Goal: Task Accomplishment & Management: Use online tool/utility

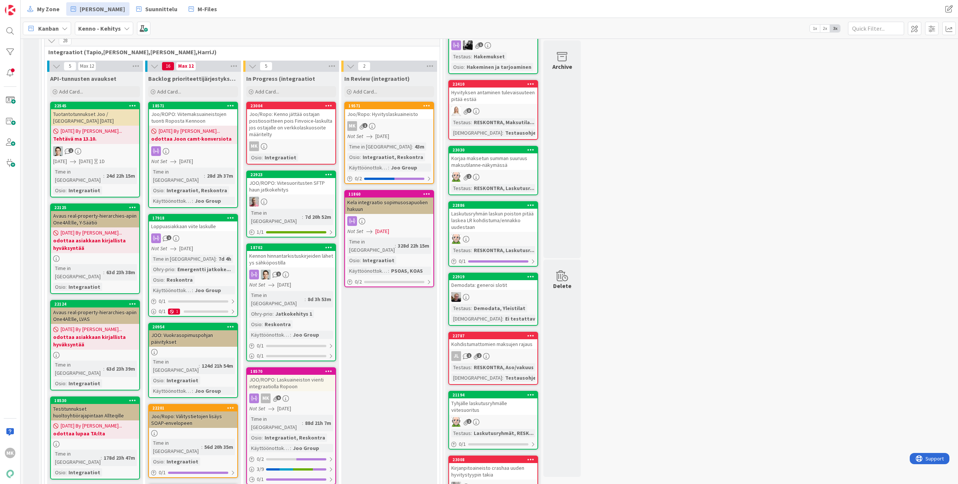
scroll to position [273, 0]
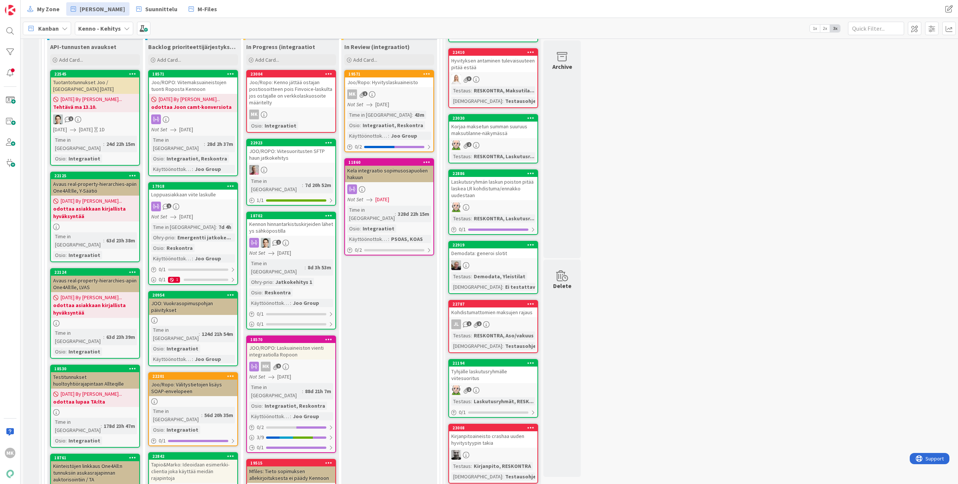
click at [198, 299] on div "JOO: Vuokrasopimuspohjan päivitykset" at bounding box center [193, 307] width 88 height 16
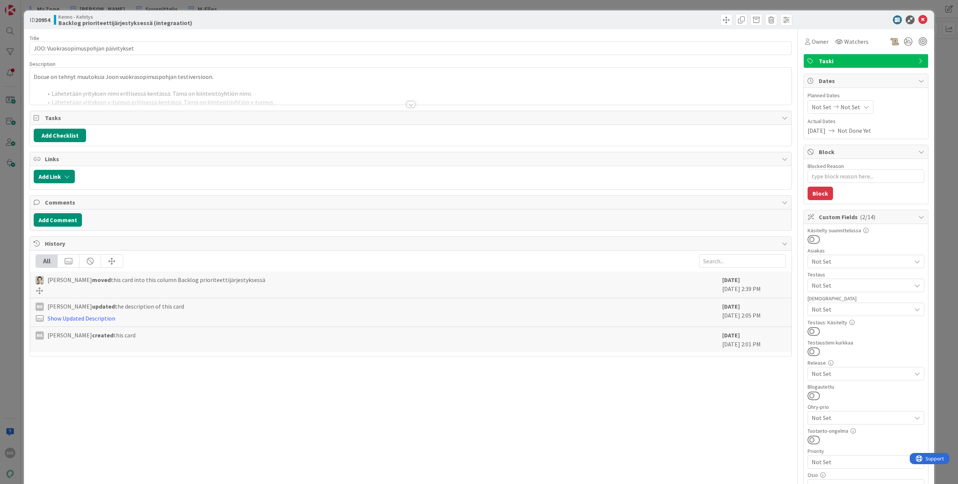
click at [159, 102] on div at bounding box center [411, 95] width 762 height 19
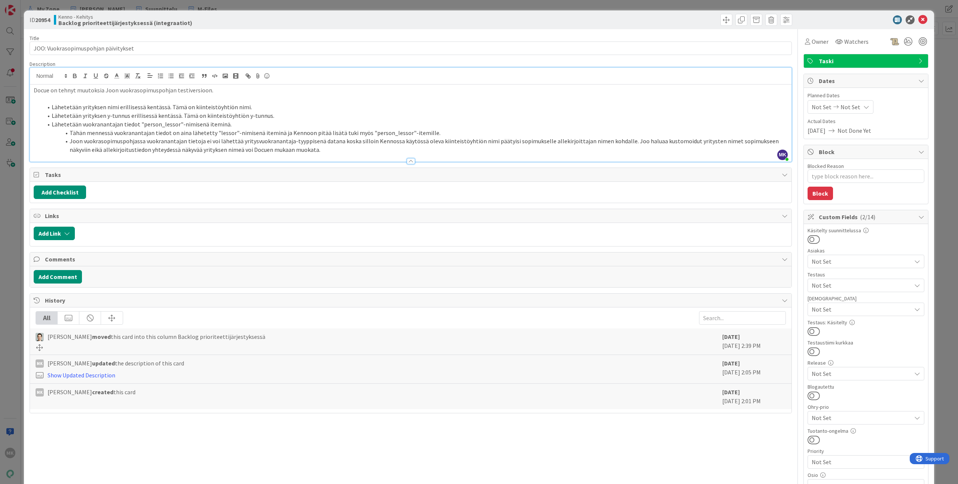
click at [185, 10] on div "ID 20954 Kenno - Kehitys Backlog prioriteettijärjestyksessä (integraatiot)" at bounding box center [479, 19] width 910 height 19
click at [184, 7] on div "ID 20954 Kenno - Kehitys Backlog prioriteettijärjestyksessä (integraatiot) Titl…" at bounding box center [479, 242] width 958 height 484
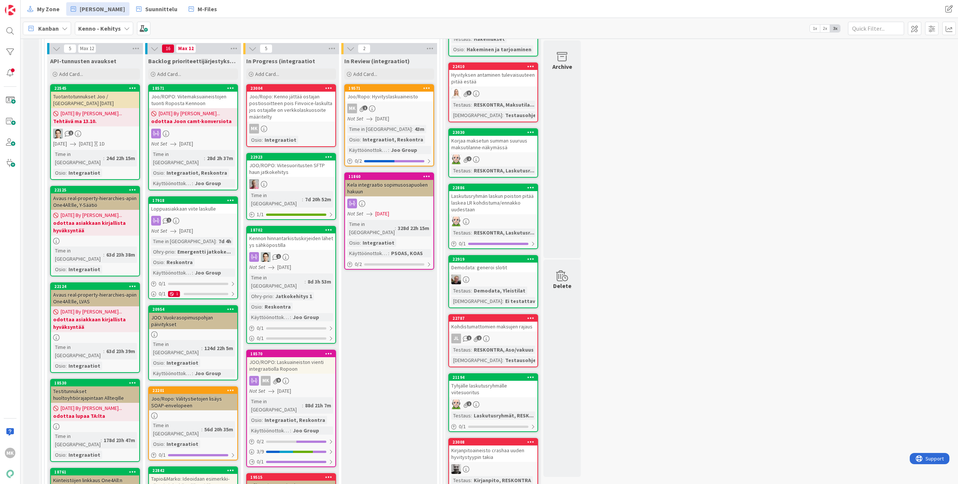
scroll to position [254, 0]
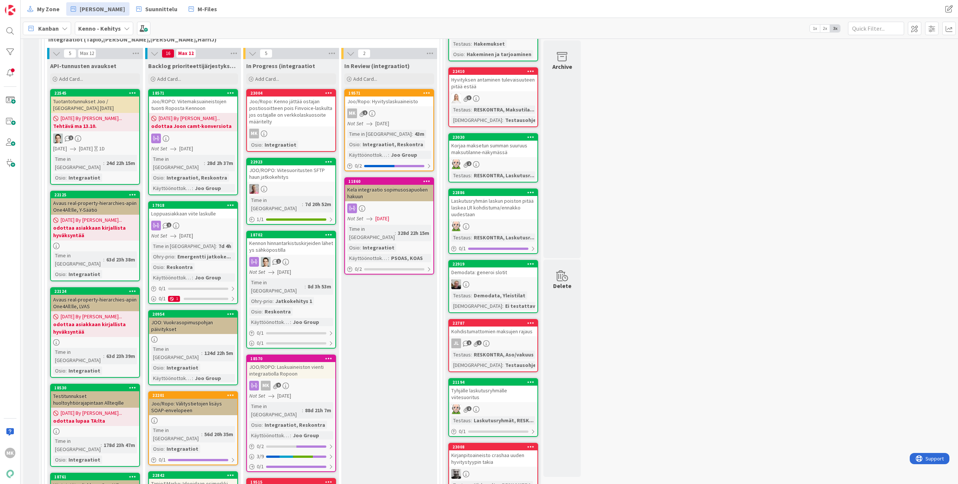
click at [215, 399] on div "Joo/Ropo: Välitystietojen lisäys SOAP-envelopeen" at bounding box center [193, 407] width 88 height 16
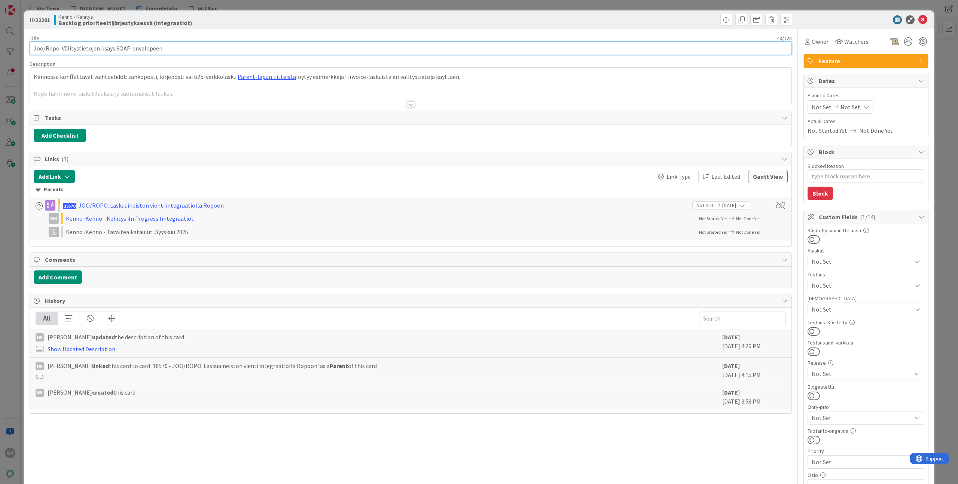
click at [345, 47] on input "Joo/Ropo: Välitystietojen lisäys SOAP-envelopeen" at bounding box center [411, 48] width 763 height 13
click at [333, 7] on div "ID 22201 Kenno - Kehitys Backlog prioriteettijärjestyksessä (integraatiot) Titl…" at bounding box center [479, 242] width 958 height 484
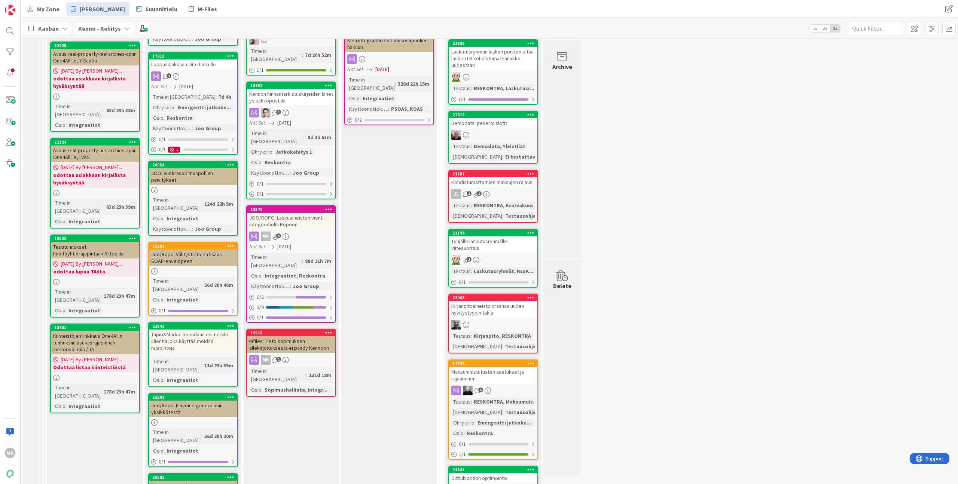
scroll to position [234, 0]
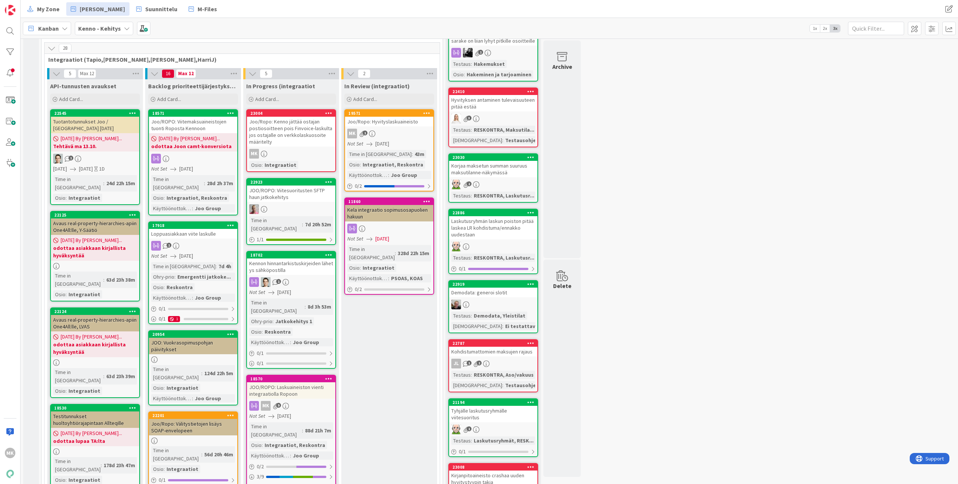
click at [292, 142] on div "Joo/Ropo: Kenno jättää ostajan postiosoitteen pois Finvoice-laskulta jos ostaja…" at bounding box center [291, 132] width 88 height 30
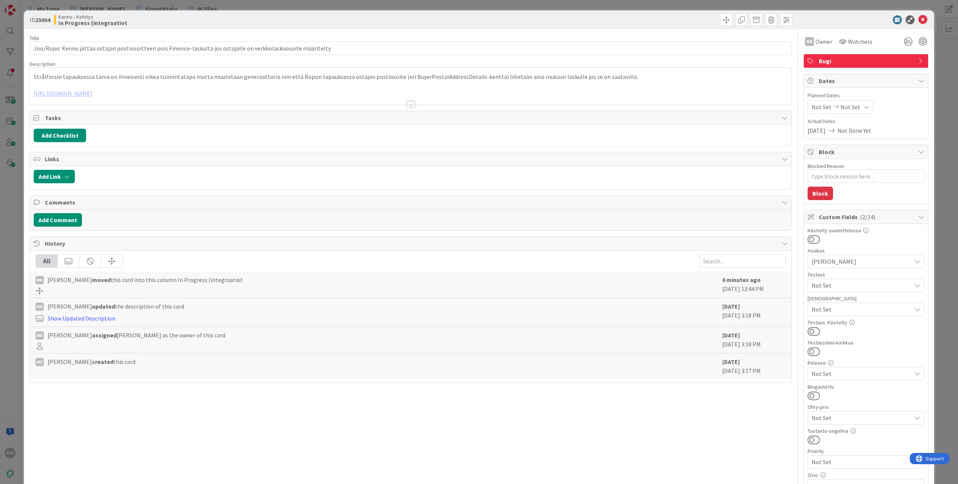
click at [287, 95] on div at bounding box center [411, 95] width 762 height 19
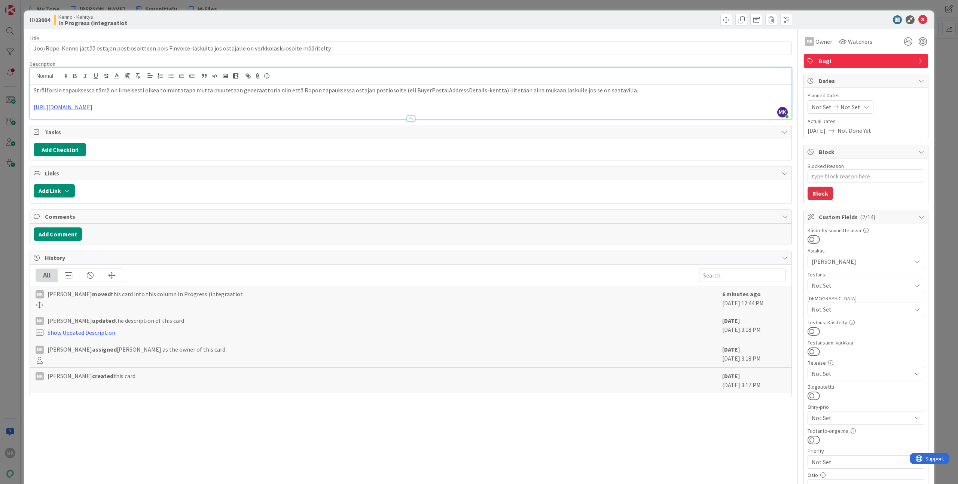
click at [427, 95] on p at bounding box center [411, 99] width 754 height 9
click at [427, 89] on p "Strålforsin tapauksessa tämä on ilmeisesti oikea toimintatapa mutta muutetaan g…" at bounding box center [411, 90] width 754 height 9
copy p "BuyerPostalAddressDetails"
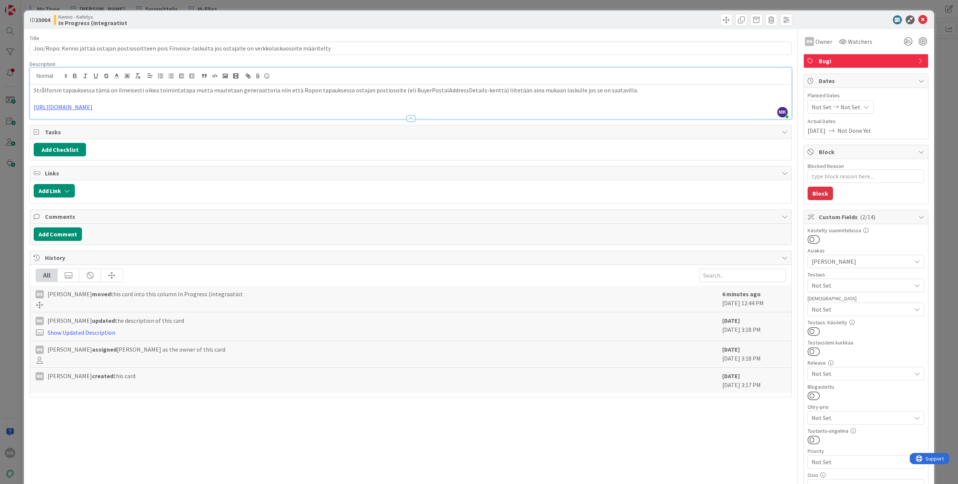
click at [335, 426] on div "Title 114 / 128 Joo/Ropo: Kenno jättää ostajan postiosoitteen pois Finvoice-las…" at bounding box center [411, 358] width 763 height 659
click at [437, 87] on p "Strålforsin tapauksessa tämä on ilmeisesti oikea toimintatapa mutta muutetaan g…" at bounding box center [411, 90] width 754 height 9
copy p "BuyerPostalAddressDetails"
click at [460, 27] on div "ID 23004 Kenno - Kehitys In Progress (integraatiot" at bounding box center [479, 19] width 910 height 19
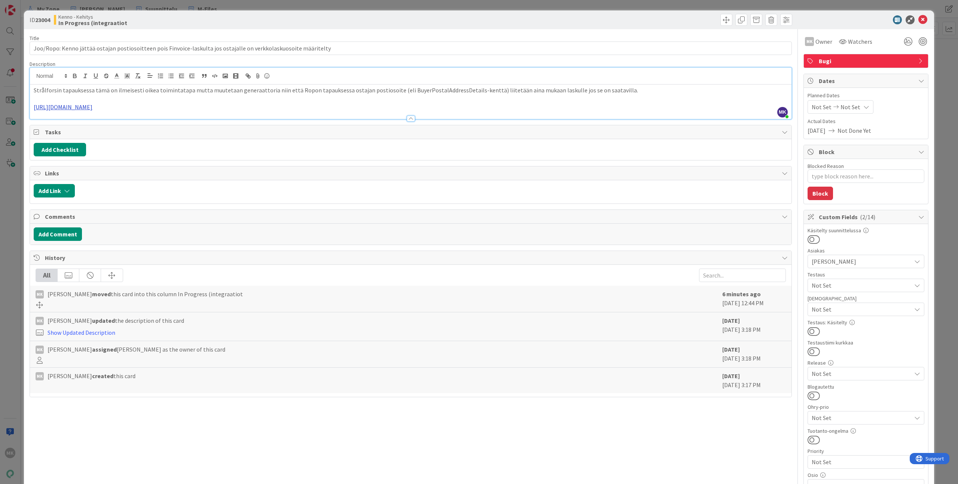
click at [92, 104] on link "[URL][DOMAIN_NAME]" at bounding box center [63, 106] width 59 height 7
click at [119, 122] on link "[URL][DOMAIN_NAME]" at bounding box center [105, 122] width 51 height 10
click at [321, 25] on div "Kenno - Kehitys In Progress (integraatiot" at bounding box center [231, 20] width 355 height 12
click at [320, 6] on div "ID 23004 Kenno - Kehitys In Progress (integraatiot Title 114 / 128 Joo/Ropo: Ke…" at bounding box center [479, 242] width 958 height 484
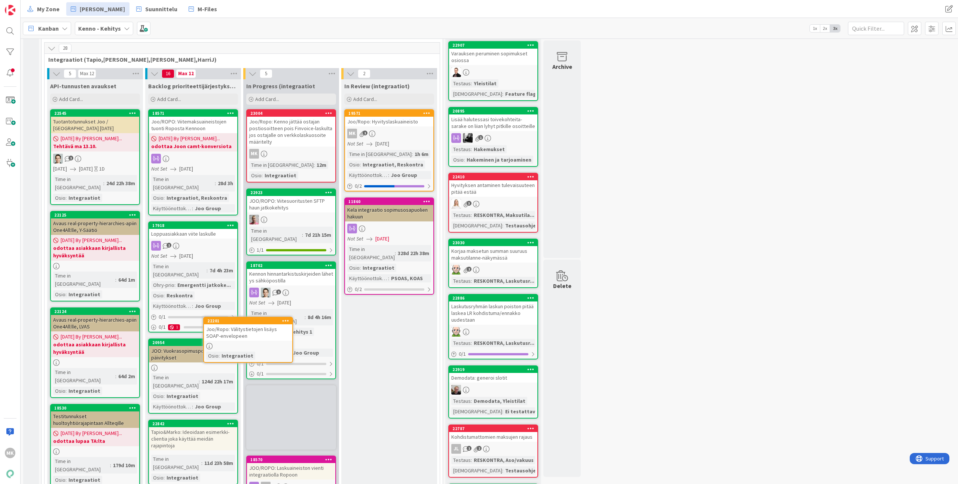
scroll to position [243, 0]
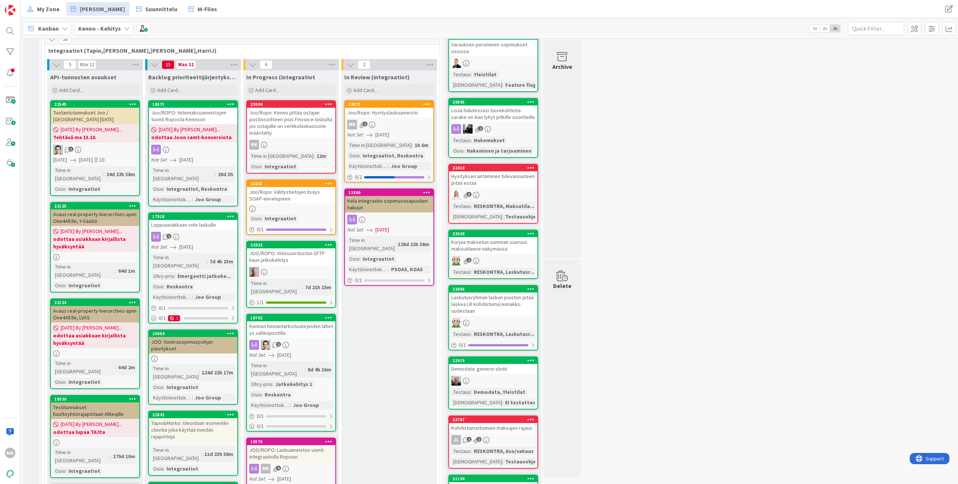
click at [310, 195] on div "Joo/Ropo: Välitystietojen lisäys SOAP-envelopeen" at bounding box center [291, 195] width 88 height 16
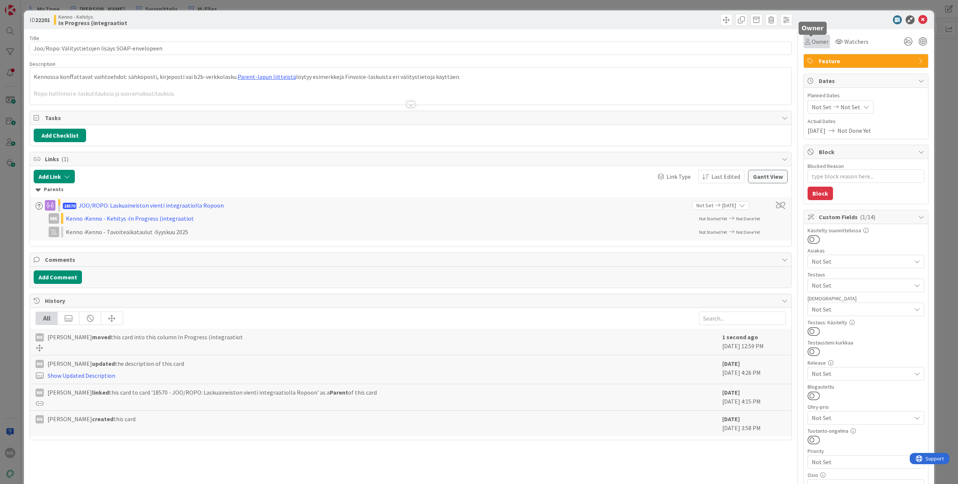
click at [806, 39] on div "Owner" at bounding box center [817, 41] width 24 height 9
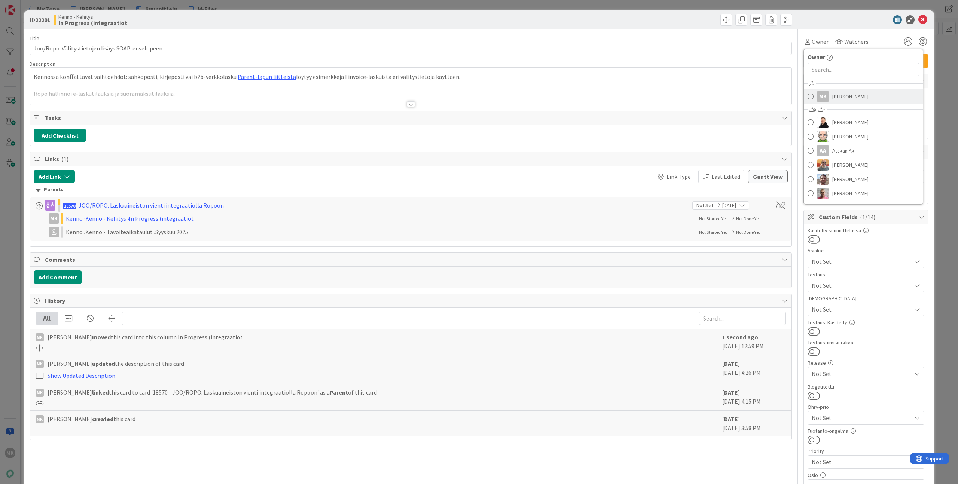
click at [835, 97] on span "[PERSON_NAME]" at bounding box center [851, 96] width 36 height 11
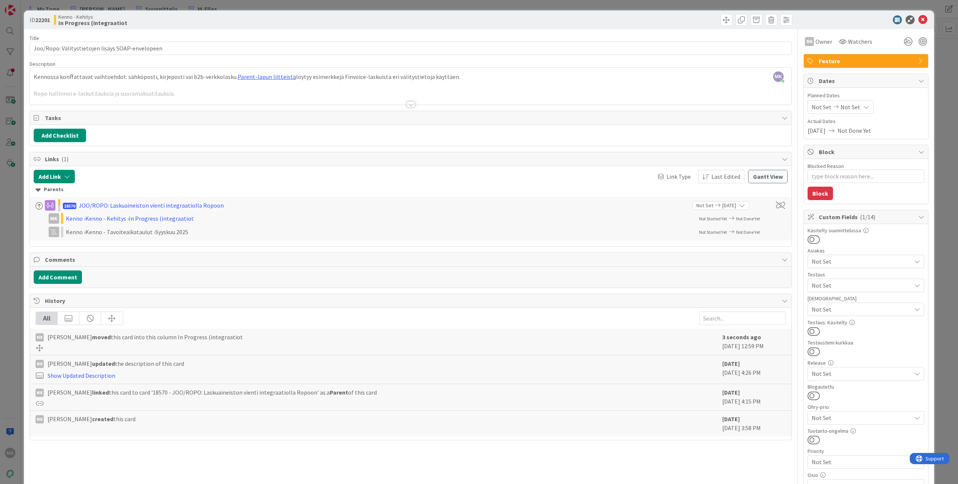
click at [660, 18] on div at bounding box center [603, 20] width 380 height 12
click at [274, 98] on div at bounding box center [411, 95] width 762 height 19
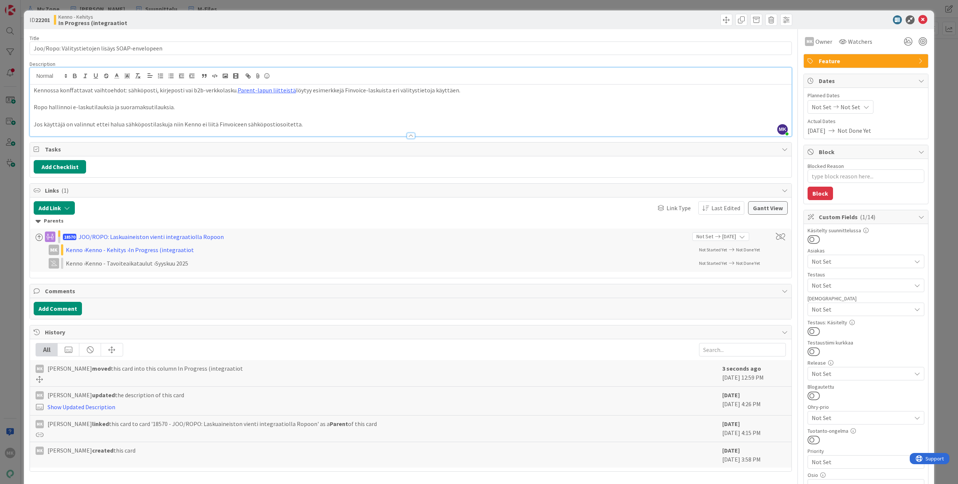
type textarea "x"
click at [249, 17] on div "Kenno - Kehitys In Progress (integraatiot" at bounding box center [231, 20] width 355 height 12
click at [252, 6] on div "ID 22201 Kenno - Kehitys In Progress (integraatiot Title 48 / 128 Joo/Ropo: Väl…" at bounding box center [479, 242] width 958 height 484
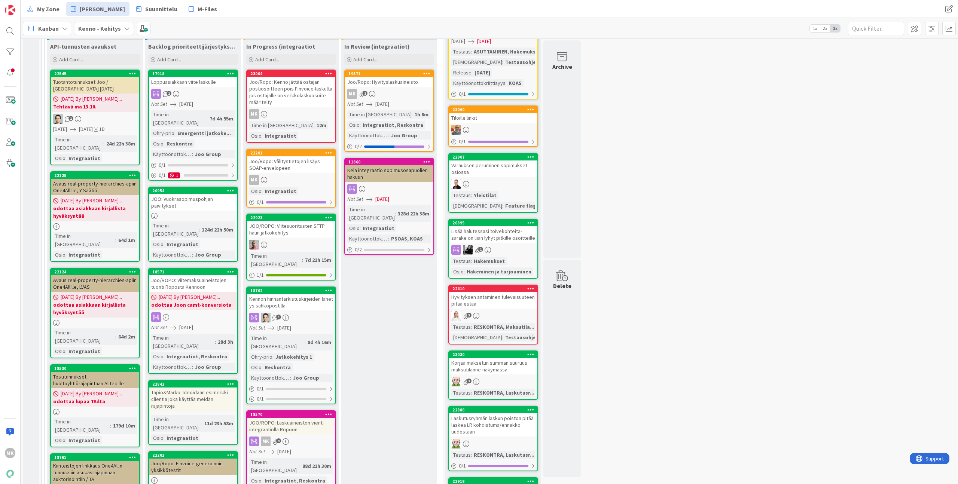
scroll to position [268, 0]
